Goal: Information Seeking & Learning: Learn about a topic

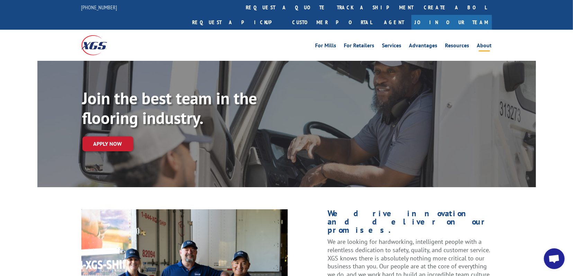
click at [488, 43] on link "About" at bounding box center [484, 47] width 15 height 8
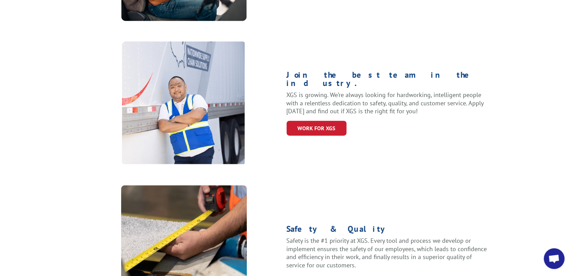
scroll to position [324, 0]
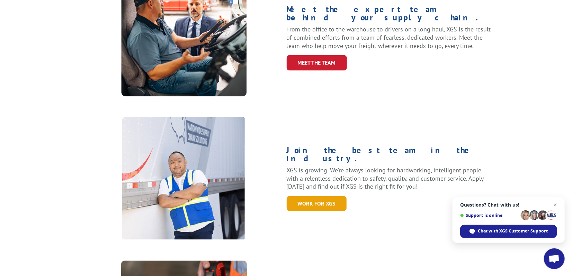
click at [321, 197] on link "WORK for xgs" at bounding box center [316, 204] width 60 height 15
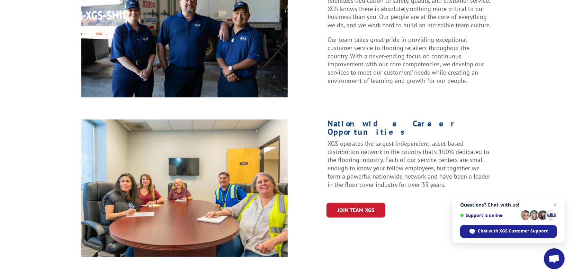
scroll to position [244, 0]
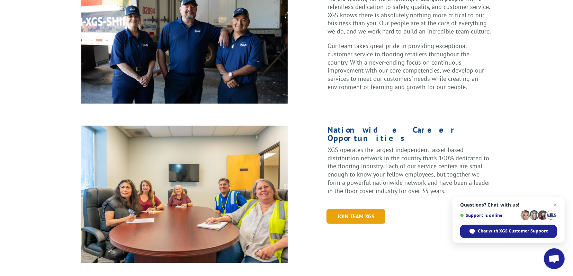
click at [346, 209] on link "Join Team XGS" at bounding box center [355, 216] width 59 height 15
